Goal: Navigation & Orientation: Find specific page/section

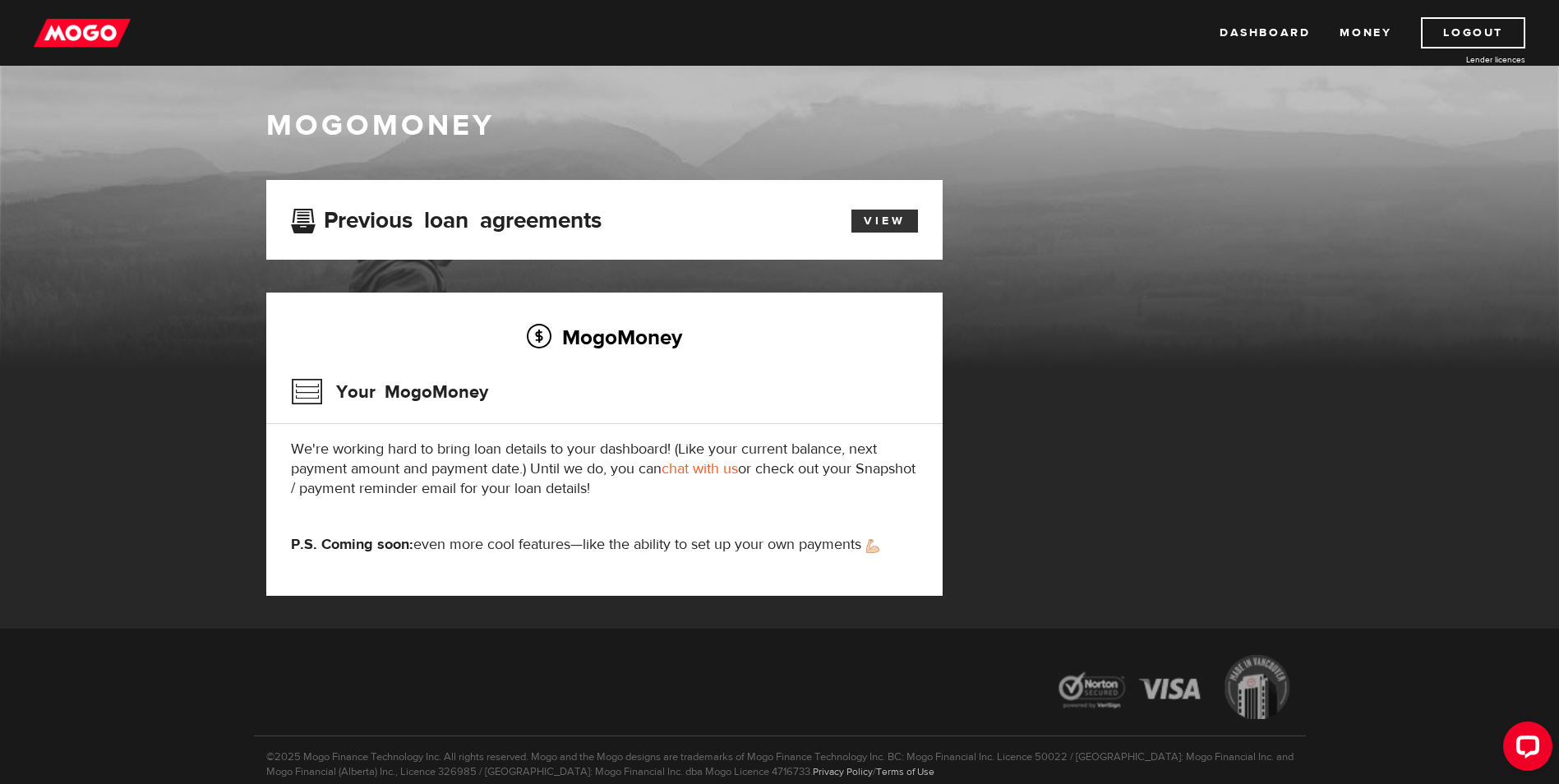
click at [862, 219] on link "View" at bounding box center [885, 221] width 67 height 23
click at [1245, 37] on link "Dashboard" at bounding box center [1265, 33] width 91 height 31
